Goal: Transaction & Acquisition: Purchase product/service

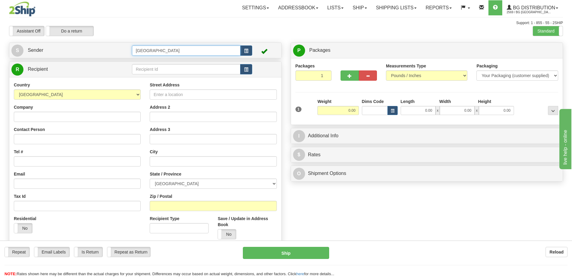
drag, startPoint x: 179, startPoint y: 52, endPoint x: 116, endPoint y: 51, distance: 62.6
click at [116, 51] on tr "S Sender Montreal" at bounding box center [145, 50] width 268 height 12
type input "van"
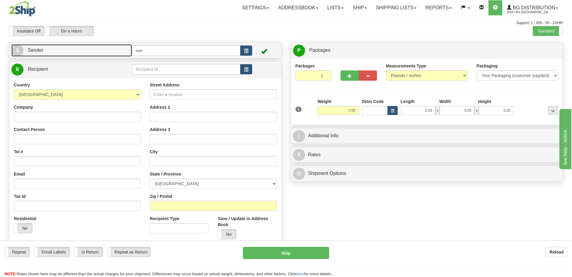
click at [125, 51] on link "S Sender" at bounding box center [71, 50] width 121 height 12
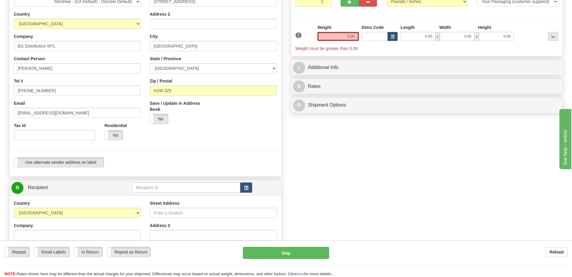
scroll to position [90, 0]
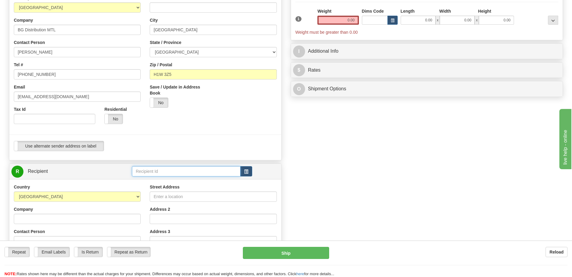
click at [178, 172] on input "text" at bounding box center [186, 171] width 109 height 10
click at [155, 183] on div "BG VAN" at bounding box center [185, 180] width 103 height 7
type input "BG VAN"
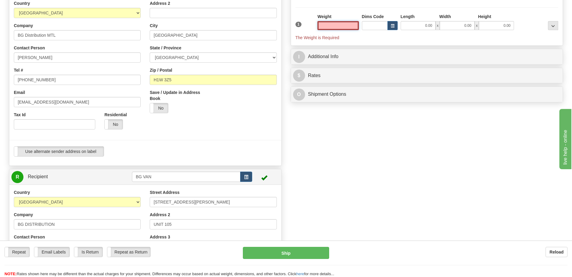
scroll to position [0, 0]
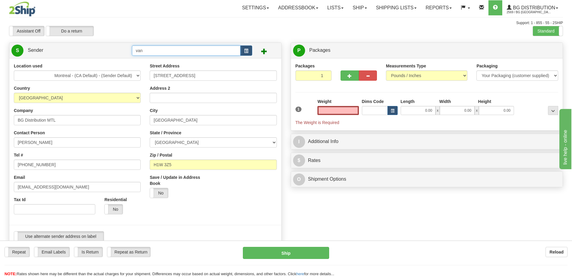
type input "0.00"
drag, startPoint x: 164, startPoint y: 47, endPoint x: 102, endPoint y: 44, distance: 62.7
click at [102, 44] on div "S Sender van" at bounding box center [145, 50] width 272 height 15
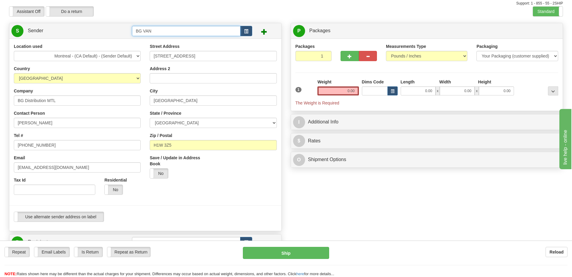
scroll to position [30, 0]
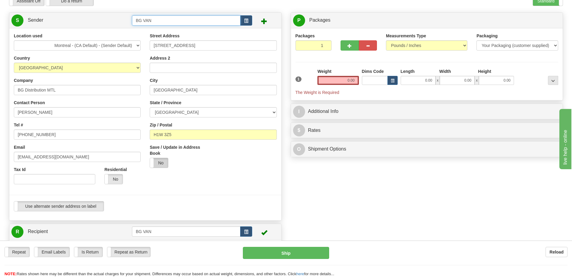
type input "BG VAN"
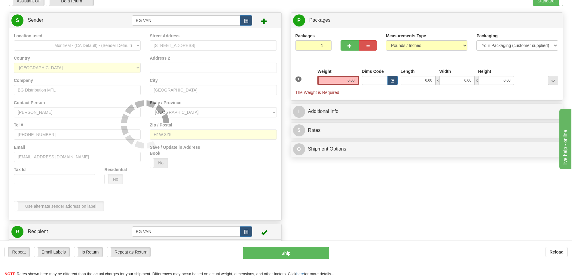
click at [158, 165] on div "Location used Montreal - (CA Default) - (Sender Default) Country AFGHANISTAN AL…" at bounding box center [145, 124] width 272 height 192
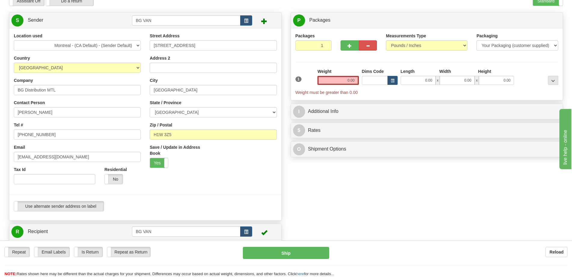
click at [153, 172] on div "Save / Update in Address Book Yes No" at bounding box center [179, 158] width 68 height 28
click at [155, 169] on div "Save / Update in Address Book Yes No" at bounding box center [179, 158] width 68 height 28
click at [157, 165] on label "Yes" at bounding box center [159, 163] width 18 height 10
click at [157, 160] on label "No" at bounding box center [159, 163] width 18 height 10
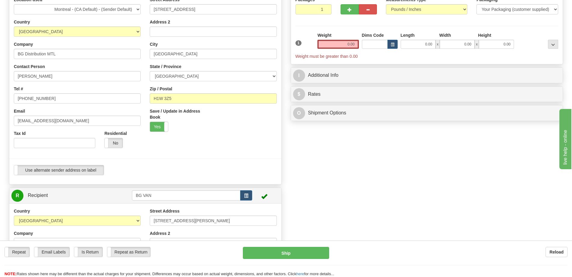
scroll to position [150, 0]
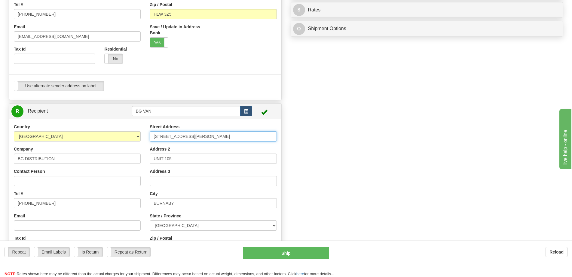
drag, startPoint x: 190, startPoint y: 132, endPoint x: 102, endPoint y: 133, distance: 87.8
click at [102, 133] on div "Country AFGHANISTAN ALAND ISLANDS ALBANIA ALGERIA AMERICAN SAMOA ANDORRA ANGOLA…" at bounding box center [145, 205] width 272 height 162
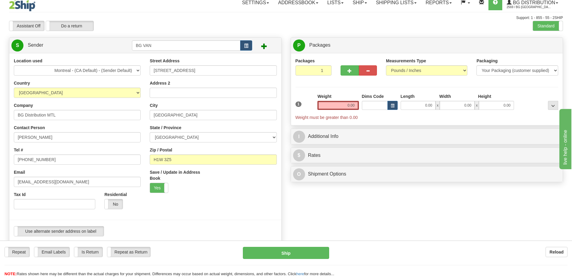
scroll to position [0, 0]
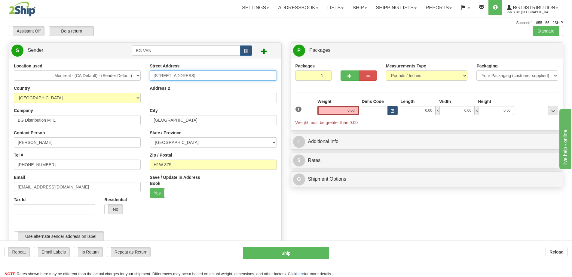
drag, startPoint x: 194, startPoint y: 75, endPoint x: 149, endPoint y: 69, distance: 46.1
click at [149, 69] on div "Street Address 3042 Rue de Rouen Address 2 City Montreal State / Province ALBER…" at bounding box center [213, 133] width 136 height 140
paste input "5888 TRAPP AVE"
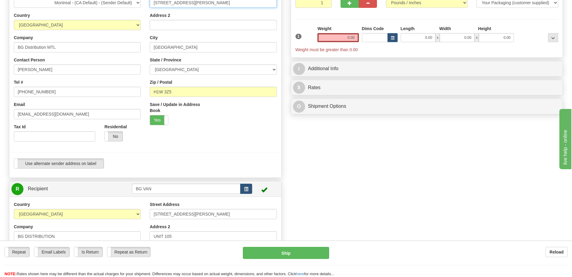
scroll to position [90, 0]
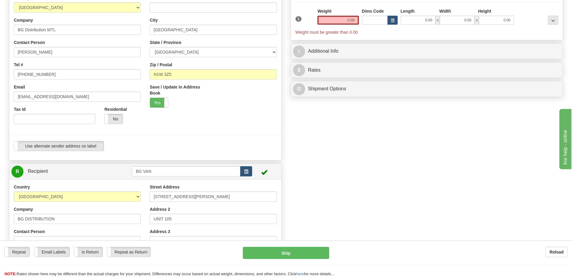
type input "5888 TRAPP AVE"
drag, startPoint x: 188, startPoint y: 219, endPoint x: 128, endPoint y: 218, distance: 59.6
click at [128, 218] on div "Country AFGHANISTAN ALAND ISLANDS ALBANIA ALGERIA AMERICAN SAMOA ANDORRA ANGOLA…" at bounding box center [145, 265] width 272 height 162
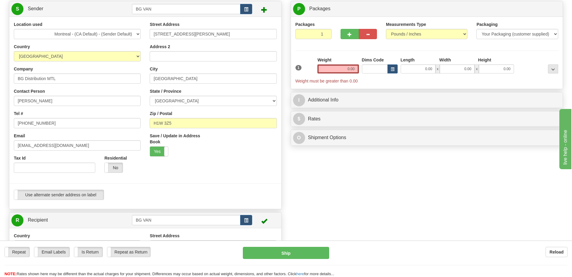
scroll to position [0, 0]
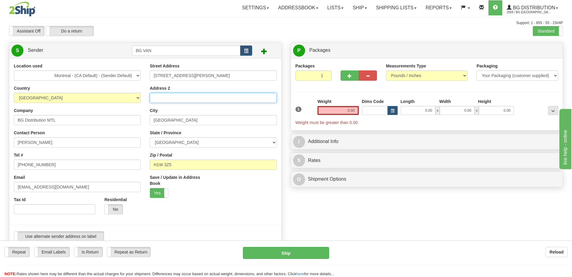
drag, startPoint x: 174, startPoint y: 101, endPoint x: 173, endPoint y: 98, distance: 3.1
click at [174, 101] on input "Address 2" at bounding box center [213, 98] width 127 height 10
paste input "UNIT 105"
type input "UNIT 105"
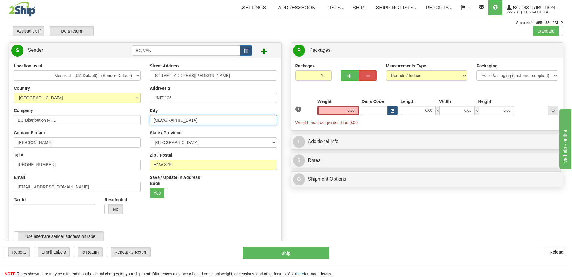
click at [174, 124] on input "[GEOGRAPHIC_DATA]" at bounding box center [213, 120] width 127 height 10
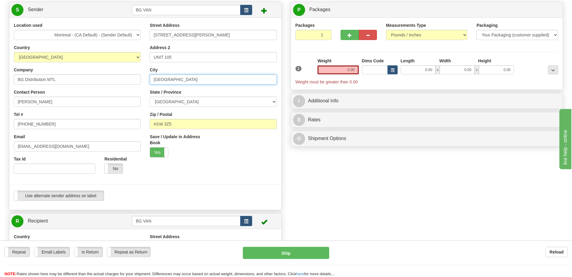
scroll to position [120, 0]
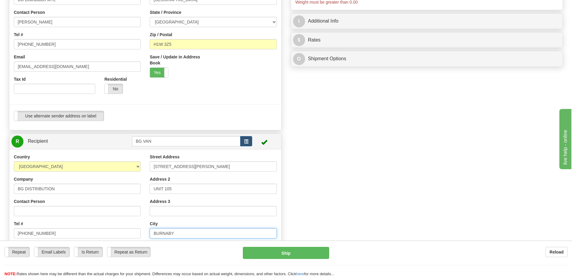
drag, startPoint x: 184, startPoint y: 233, endPoint x: 146, endPoint y: 233, distance: 38.2
click at [146, 234] on div "Street Address 5888 TRAPP AVE Address 2 UNIT 105 Address 3 City BURNABY State /…" at bounding box center [213, 235] width 136 height 162
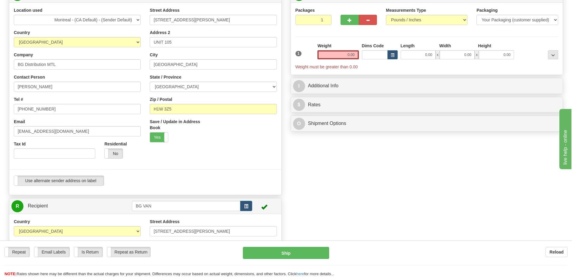
scroll to position [0, 0]
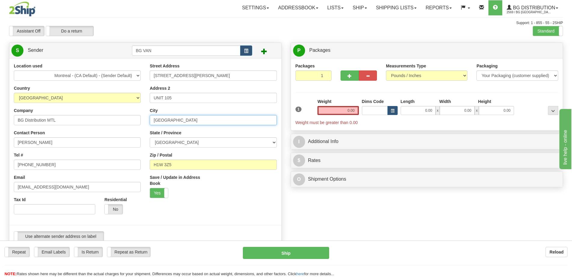
drag, startPoint x: 193, startPoint y: 119, endPoint x: 109, endPoint y: 118, distance: 84.5
click at [109, 118] on div "Location used Montreal - (CA Default) - (Sender Default) Country AFGHANISTAN AL…" at bounding box center [145, 154] width 272 height 183
paste input "BURNABY"
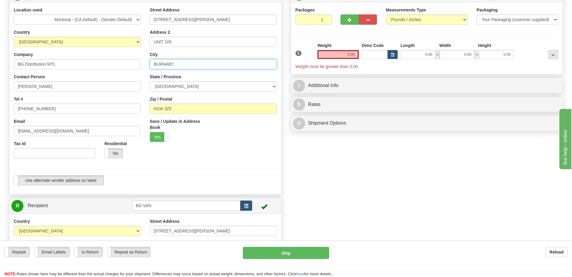
scroll to position [60, 0]
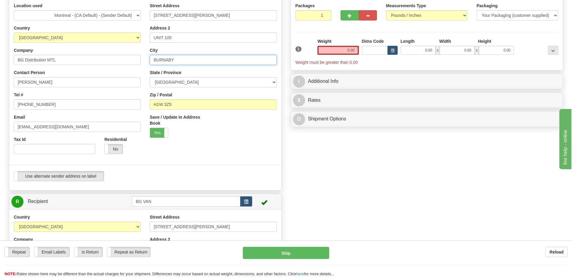
type input "BURNABY"
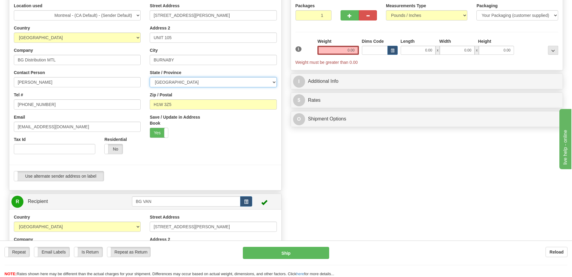
click at [218, 82] on select "ALBERTA BRITISH COLUMBIA MANITOBA NEW BRUNSWICK NEWFOUNDLAND NOVA SCOTIA NUNAVU…" at bounding box center [213, 82] width 127 height 10
click at [190, 86] on select "ALBERTA BRITISH COLUMBIA MANITOBA NEW BRUNSWICK NEWFOUNDLAND NOVA SCOTIA NUNAVU…" at bounding box center [213, 82] width 127 height 10
select select "BC"
click at [150, 77] on select "ALBERTA BRITISH COLUMBIA MANITOBA NEW BRUNSWICK NEWFOUNDLAND NOVA SCOTIA NUNAVU…" at bounding box center [213, 82] width 127 height 10
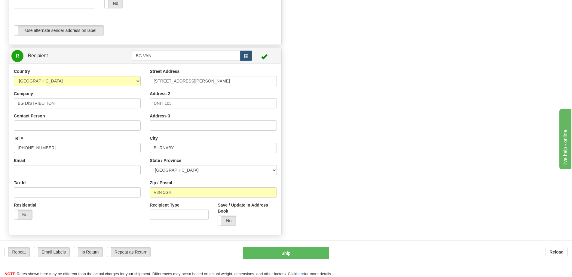
scroll to position [211, 0]
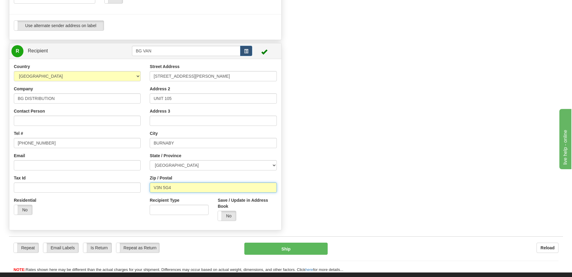
drag, startPoint x: 179, startPoint y: 190, endPoint x: 140, endPoint y: 191, distance: 39.4
click at [140, 191] on div "Country AFGHANISTAN ALAND ISLANDS ALBANIA ALGERIA AMERICAN SAMOA ANDORRA ANGOLA…" at bounding box center [145, 144] width 272 height 162
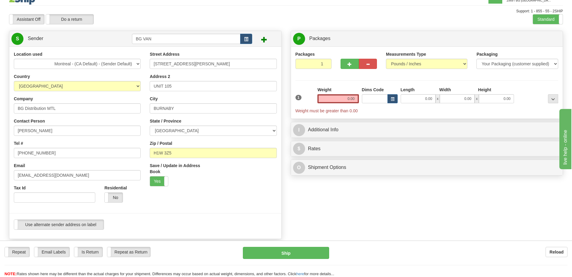
scroll to position [0, 0]
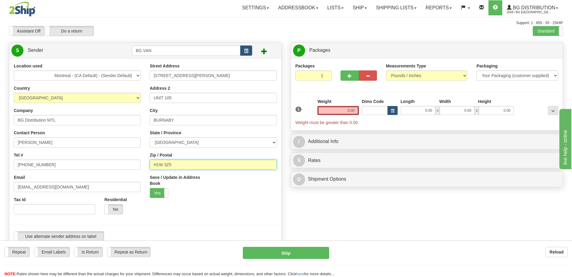
drag, startPoint x: 181, startPoint y: 167, endPoint x: 146, endPoint y: 167, distance: 34.6
click at [146, 167] on div "Street Address 5888 TRAPP AVE Address 2 UNIT 105 City BURNABY State / Province …" at bounding box center [213, 133] width 136 height 140
paste input "V3N 5G4"
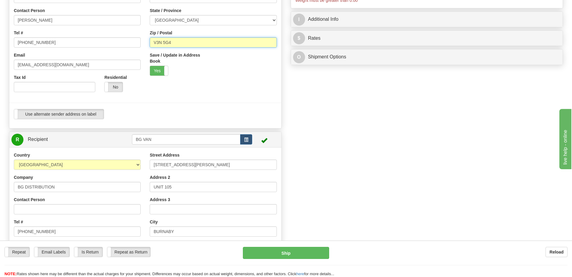
scroll to position [90, 0]
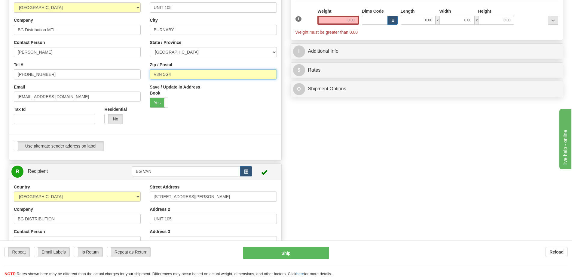
type input "V3N 5G4"
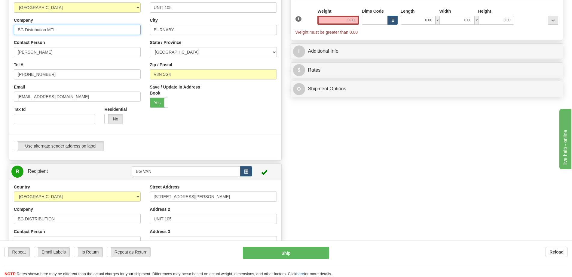
click at [70, 34] on input "BG Distribution MTL" at bounding box center [77, 30] width 127 height 10
type input "BG Distribution VAN"
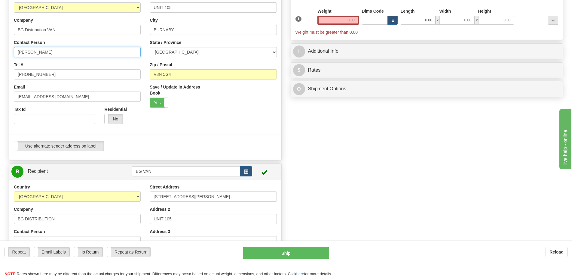
drag, startPoint x: 53, startPoint y: 51, endPoint x: 0, endPoint y: 50, distance: 53.2
click at [0, 50] on html "Training Course Close Toggle navigation Settings Shipping Preferences New Sende…" at bounding box center [286, 48] width 572 height 277
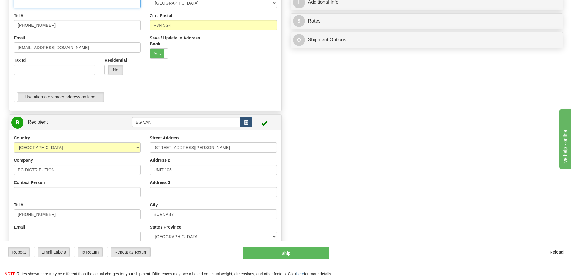
scroll to position [211, 0]
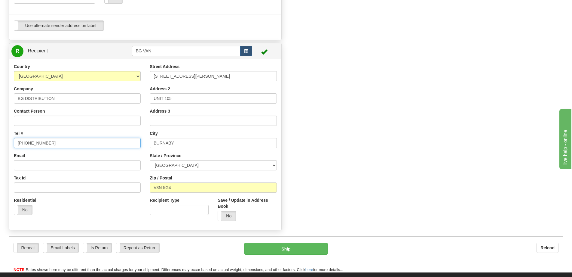
drag, startPoint x: 49, startPoint y: 140, endPoint x: 0, endPoint y: 142, distance: 49.6
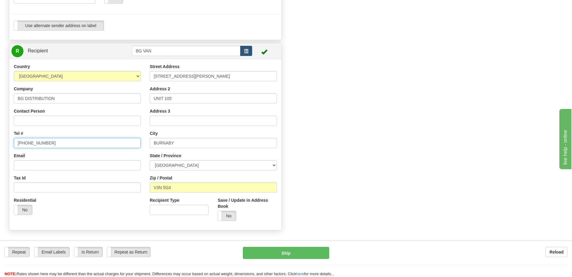
scroll to position [60, 0]
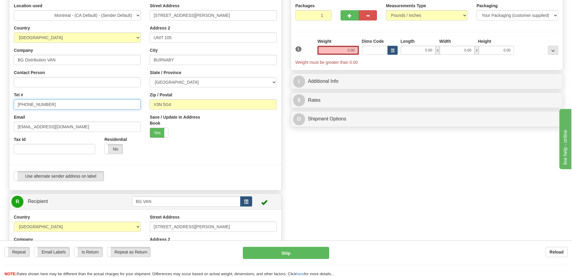
drag, startPoint x: 46, startPoint y: 109, endPoint x: 0, endPoint y: 108, distance: 46.0
click at [0, 108] on html "Training Course Close Toggle navigation Settings Shipping Preferences New Sende…" at bounding box center [286, 78] width 572 height 277
paste input "778-309-1683"
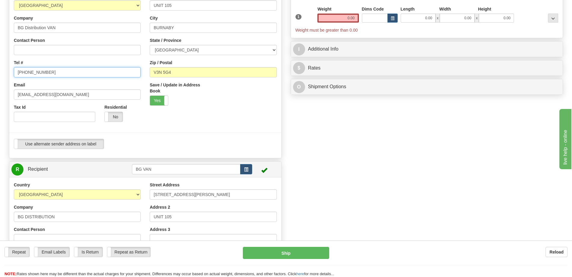
scroll to position [120, 0]
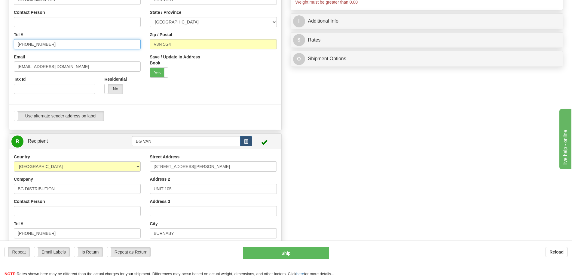
type input "778-309-1683"
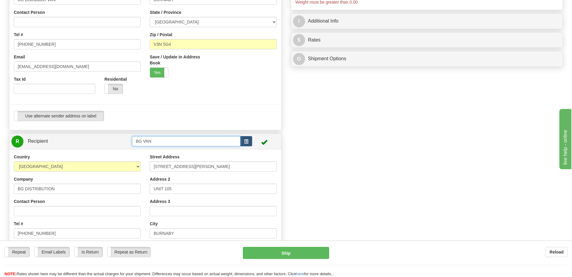
drag, startPoint x: 172, startPoint y: 139, endPoint x: 96, endPoint y: 140, distance: 75.8
click at [96, 140] on tr "R Recipient BG VAN" at bounding box center [145, 141] width 268 height 12
type input "4169"
click at [176, 153] on div "Country AFGHANISTAN ALAND ISLANDS ALBANIA ALGERIA AMERICAN SAMOA ANDORRA ANGOLA…" at bounding box center [145, 234] width 272 height 171
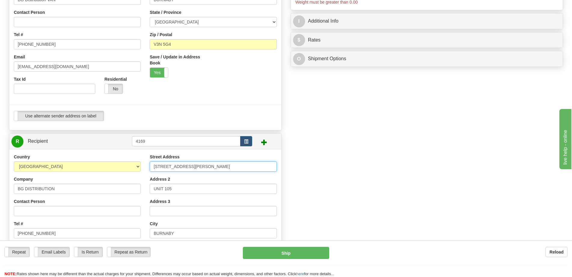
drag, startPoint x: 201, startPoint y: 167, endPoint x: 221, endPoint y: 161, distance: 21.2
click at [125, 167] on div "Country AFGHANISTAN ALAND ISLANDS ALBANIA ALGERIA AMERICAN SAMOA ANDORRA ANGOLA…" at bounding box center [145, 235] width 272 height 162
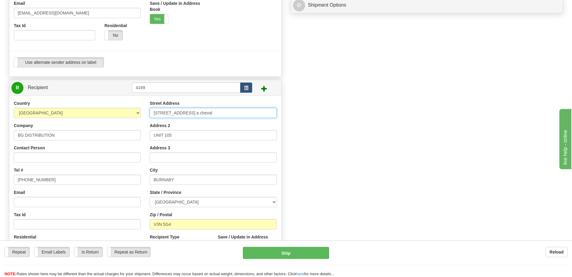
scroll to position [180, 0]
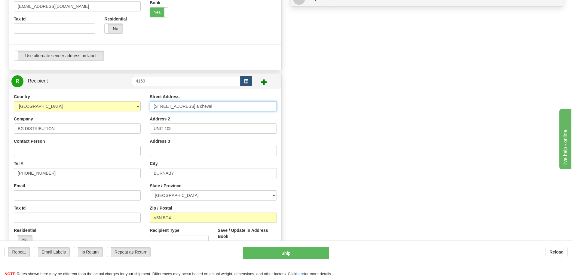
type input "901 Chemin du fer a cheval"
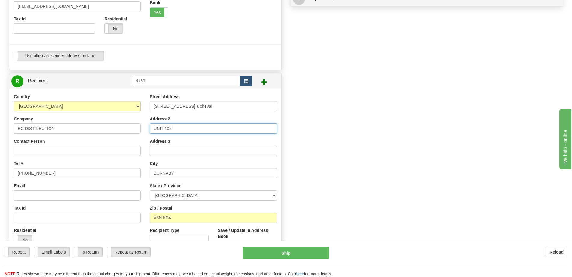
drag, startPoint x: 197, startPoint y: 131, endPoint x: 140, endPoint y: 128, distance: 57.3
click at [140, 128] on div "Country AFGHANISTAN ALAND ISLANDS ALBANIA ALGERIA AMERICAN SAMOA ANDORRA ANGOLA…" at bounding box center [145, 175] width 272 height 162
type input "Suite 200"
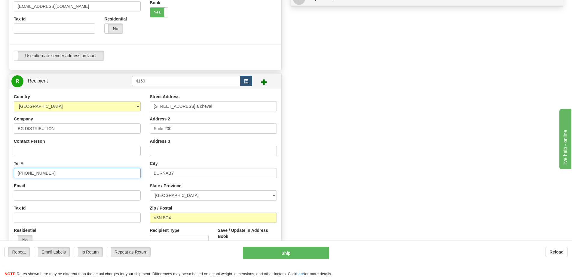
drag, startPoint x: 97, startPoint y: 168, endPoint x: 104, endPoint y: 167, distance: 7.1
click at [97, 168] on input "778-309-1683" at bounding box center [77, 173] width 127 height 10
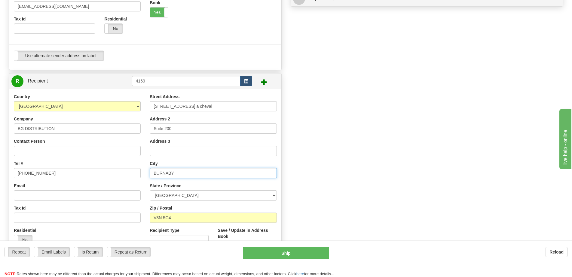
drag, startPoint x: 176, startPoint y: 173, endPoint x: 120, endPoint y: 172, distance: 56.6
click at [120, 172] on div "Country AFGHANISTAN ALAND ISLANDS ALBANIA ALGERIA AMERICAN SAMOA ANDORRA ANGOLA…" at bounding box center [145, 175] width 272 height 162
type input "Sainte-Julie"
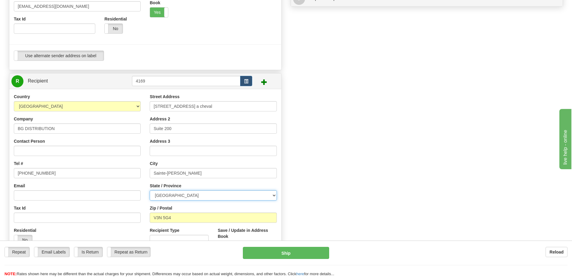
click at [176, 197] on select "ALBERTA BRITISH COLUMBIA MANITOBA NEW BRUNSWICK NEWFOUNDLAND NOVA SCOTIA NUNAVU…" at bounding box center [213, 195] width 127 height 10
select select "QC"
click at [150, 190] on select "ALBERTA BRITISH COLUMBIA MANITOBA NEW BRUNSWICK NEWFOUNDLAND NOVA SCOTIA NUNAVU…" at bounding box center [213, 195] width 127 height 10
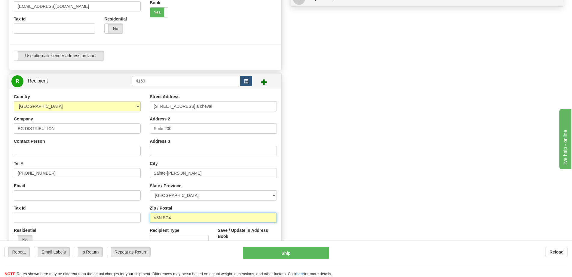
drag, startPoint x: 180, startPoint y: 216, endPoint x: 157, endPoint y: 204, distance: 25.4
click at [134, 219] on div "Country AFGHANISTAN ALAND ISLANDS ALBANIA ALGERIA AMERICAN SAMOA ANDORRA ANGOLA…" at bounding box center [145, 175] width 272 height 162
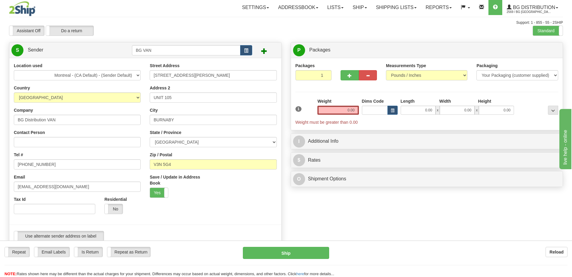
scroll to position [0, 0]
type input "J3E 1Y2"
click at [412, 109] on input "0.00" at bounding box center [418, 110] width 35 height 9
type input "12.00"
type input "8.00"
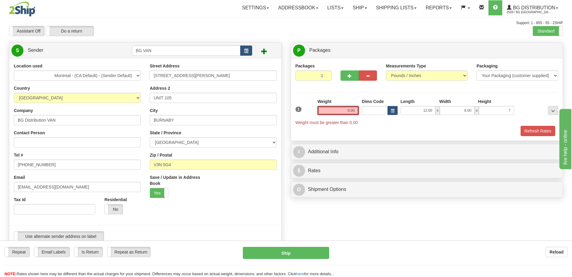
type input "7.00"
click at [355, 107] on input "0.00" at bounding box center [338, 110] width 41 height 9
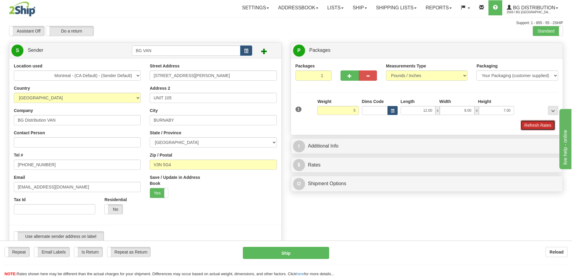
click at [537, 128] on button "Refresh Rates" at bounding box center [538, 125] width 35 height 10
type input "5.00"
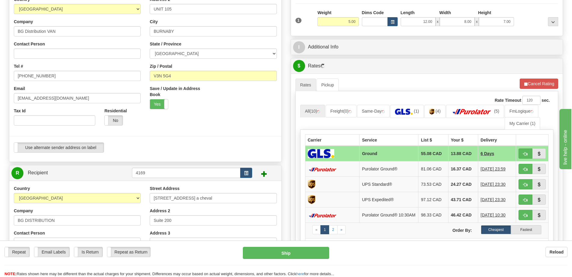
scroll to position [90, 0]
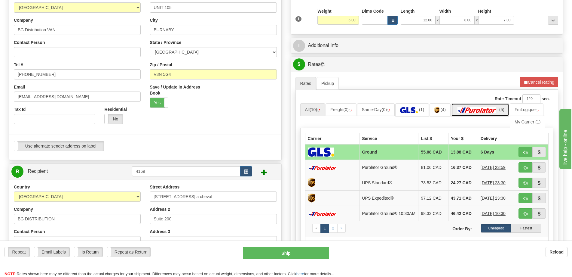
click at [466, 110] on img at bounding box center [477, 110] width 42 height 6
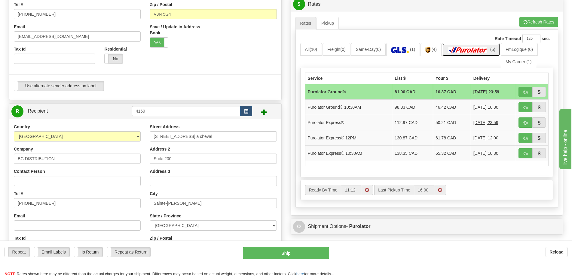
scroll to position [0, 0]
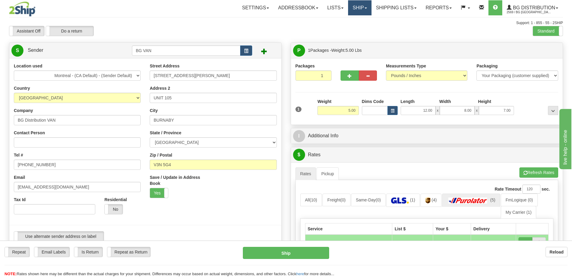
click at [355, 8] on link "Ship" at bounding box center [359, 7] width 23 height 15
click at [344, 23] on link "Ship Screen" at bounding box center [348, 21] width 48 height 8
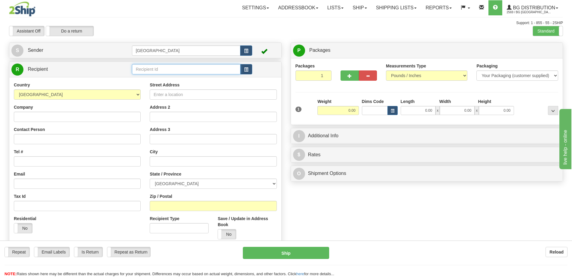
click at [160, 69] on input "text" at bounding box center [186, 69] width 109 height 10
click at [157, 79] on div "1176" at bounding box center [185, 78] width 102 height 6
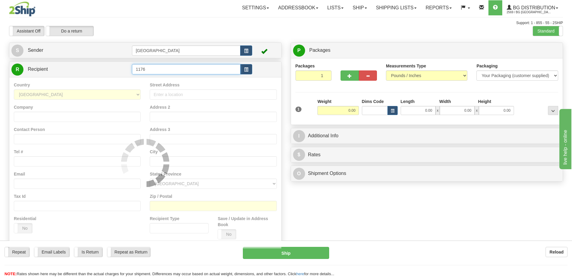
type input "1176"
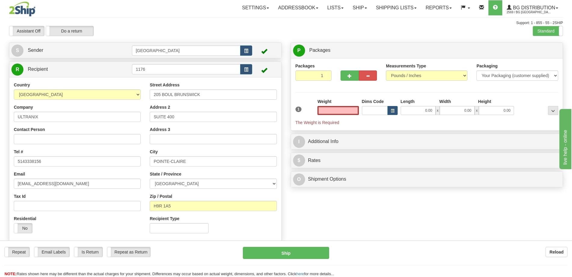
type input "0.00"
click at [214, 102] on div "Street Address 205 BOUL BRUNSWICK Address 2 SUITE 400 Address 3 City POINTE-CLA…" at bounding box center [213, 160] width 136 height 156
drag, startPoint x: 213, startPoint y: 97, endPoint x: 138, endPoint y: 91, distance: 75.1
click at [138, 91] on div "Country AFGHANISTAN ALAND ISLANDS ALBANIA ALGERIA AMERICAN SAMOA ANDORRA ANGOLA…" at bounding box center [145, 160] width 272 height 156
type input "21500 Transcanadienne"
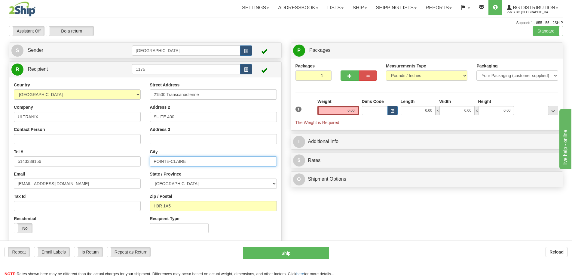
type input "Baie-D'Urfe"
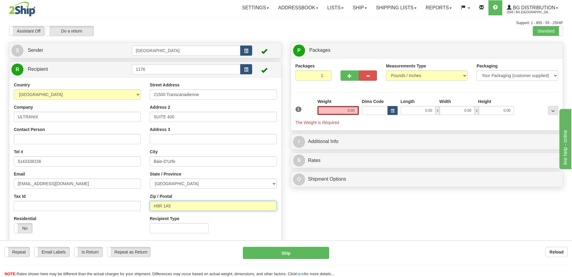
type input "H9X 4B7"
click at [174, 124] on div "Street Address 21500 Transcanadienne Address 2 SUITE 400 Address 3 City Baie-D'…" at bounding box center [213, 160] width 136 height 156
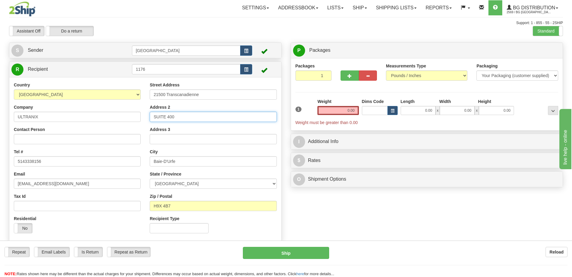
drag, startPoint x: 179, startPoint y: 118, endPoint x: 70, endPoint y: 106, distance: 109.3
click at [71, 106] on div "Country AFGHANISTAN ALAND ISLANDS ALBANIA ALGERIA AMERICAN SAMOA ANDORRA ANGOLA…" at bounding box center [145, 160] width 272 height 156
click at [425, 107] on input "0.00" at bounding box center [418, 110] width 35 height 9
type input "6.00"
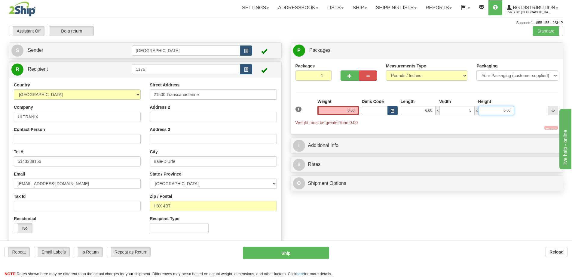
type input "5.00"
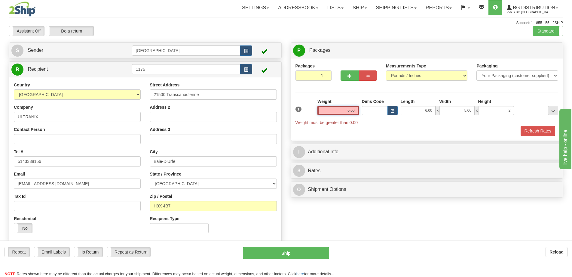
type input "2.00"
click at [349, 109] on input "0.00" at bounding box center [338, 110] width 41 height 9
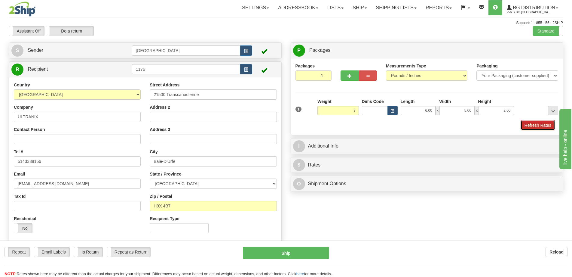
type input "3.00"
click at [534, 126] on button "Refresh Rates" at bounding box center [538, 125] width 35 height 10
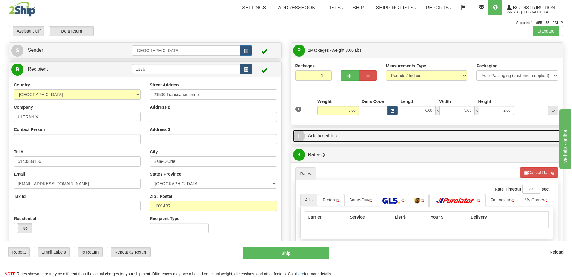
click at [501, 138] on link "I Additional Info" at bounding box center [427, 136] width 268 height 12
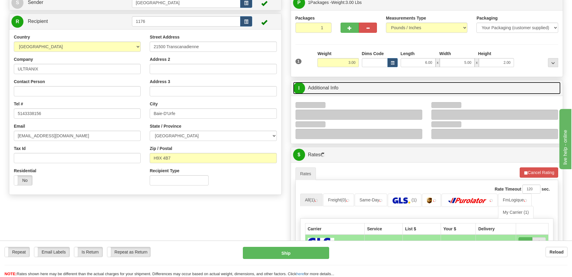
scroll to position [90, 0]
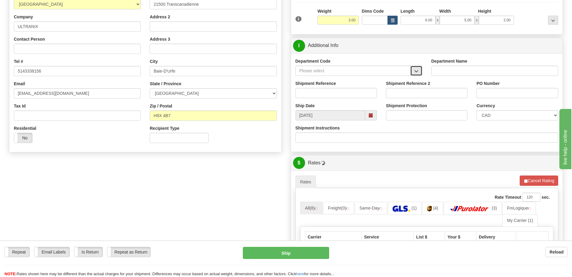
click at [418, 71] on span "button" at bounding box center [416, 71] width 4 height 4
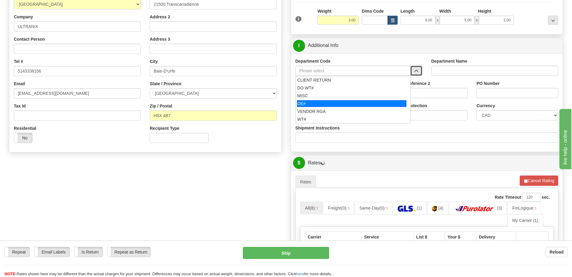
click at [320, 103] on div "OE#" at bounding box center [351, 103] width 109 height 7
type input "OE#"
type input "ORDERS"
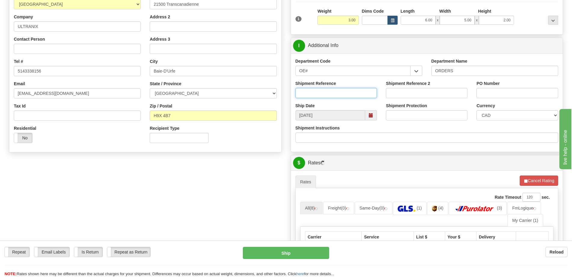
click at [324, 95] on input "Shipment Reference" at bounding box center [336, 93] width 81 height 10
type input "50323319-00"
click at [488, 92] on input "PO Number" at bounding box center [517, 93] width 81 height 10
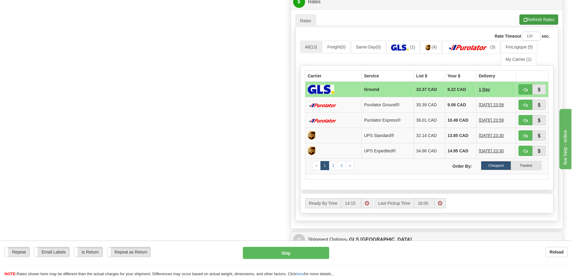
scroll to position [241, 0]
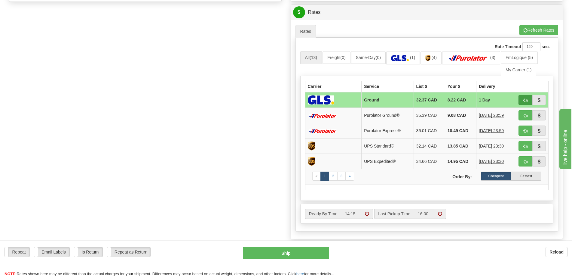
type input "."
click at [523, 98] on button "button" at bounding box center [526, 100] width 14 height 10
type input "1"
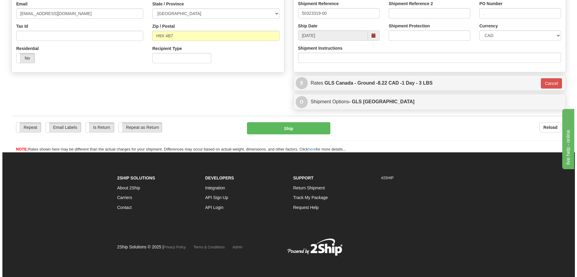
scroll to position [170, 0]
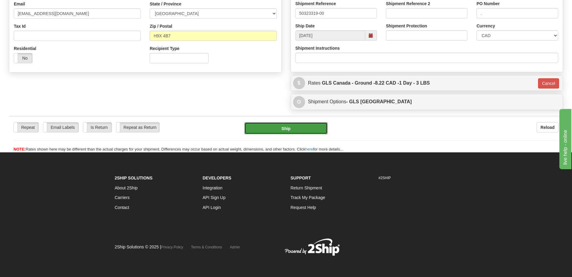
click at [298, 123] on button "Ship" at bounding box center [285, 128] width 83 height 12
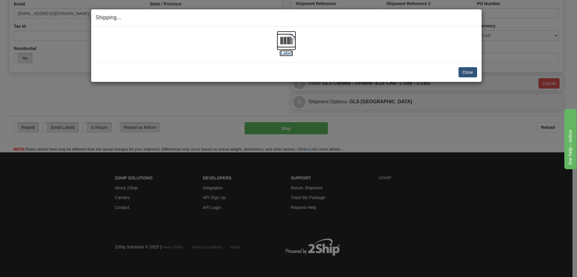
click at [282, 48] on img at bounding box center [286, 40] width 19 height 19
click at [475, 75] on button "Close" at bounding box center [467, 72] width 19 height 10
